Goal: Task Accomplishment & Management: Manage account settings

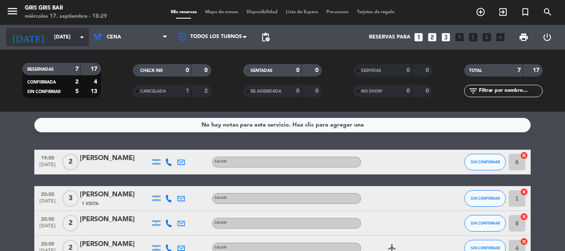
click at [60, 36] on input "[DATE]" at bounding box center [85, 37] width 70 height 14
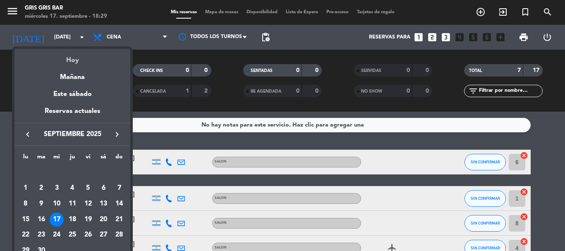
click at [71, 59] on div "Hoy" at bounding box center [72, 57] width 116 height 17
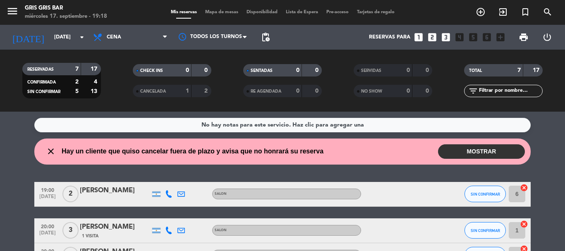
click at [535, 150] on wont-attend-reservations "close Hay un cliente que quiso cancelar fuera de plazo y avisa que no honrará s…" at bounding box center [282, 152] width 565 height 26
click at [459, 147] on button "MOSTRAR" at bounding box center [481, 151] width 87 height 14
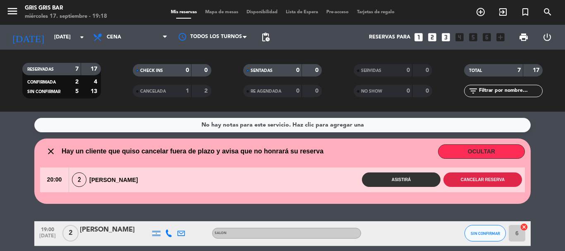
click at [484, 180] on button "Cancelar reserva" at bounding box center [482, 179] width 79 height 14
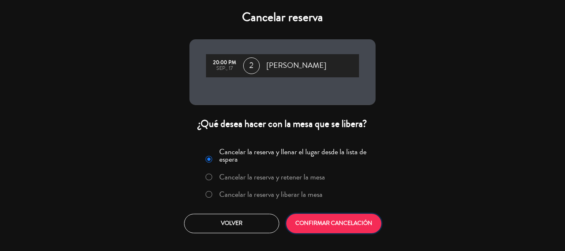
click at [344, 218] on button "CONFIRMAR CANCELACIÓN" at bounding box center [333, 223] width 95 height 19
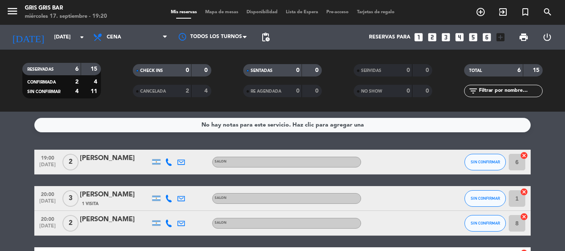
click at [0, 171] on bookings-row "19:00 [DATE] 2 [PERSON_NAME] SIN CONFIRMAR 6 cancel 20:00 [DATE] 3 [PERSON_NAME…" at bounding box center [282, 236] width 565 height 172
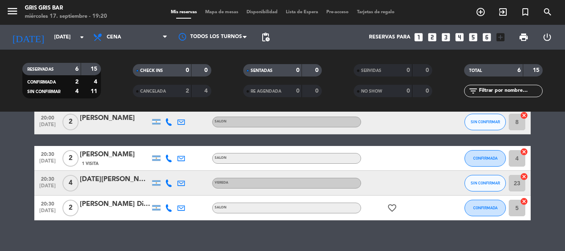
scroll to position [112, 0]
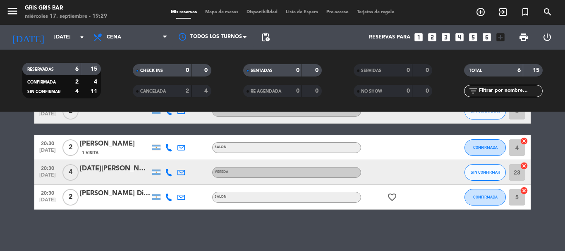
click at [547, 190] on bookings-row "19:00 [DATE] 2 [PERSON_NAME] SIN CONFIRMAR 6 cancel 20:00 [DATE] 3 [PERSON_NAME…" at bounding box center [282, 124] width 565 height 172
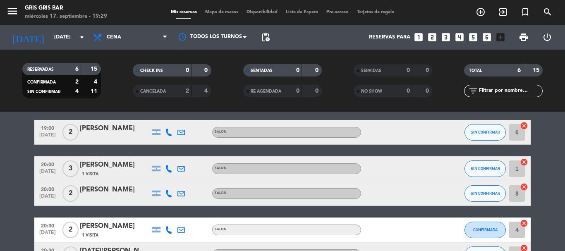
scroll to position [29, 0]
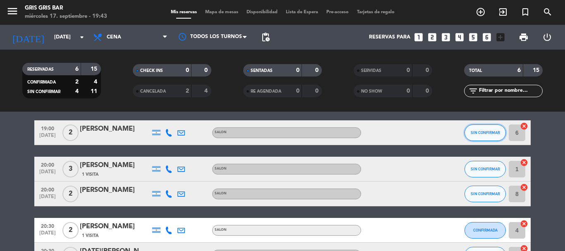
click at [485, 137] on button "SIN CONFIRMAR" at bounding box center [485, 133] width 41 height 17
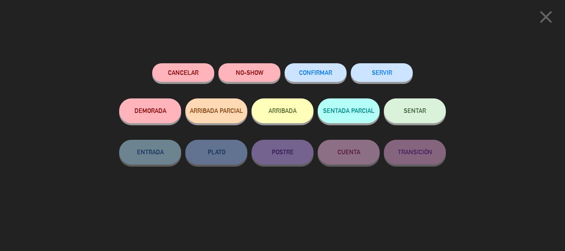
click at [420, 116] on button "SENTAR" at bounding box center [415, 110] width 62 height 25
